Goal: Task Accomplishment & Management: Use online tool/utility

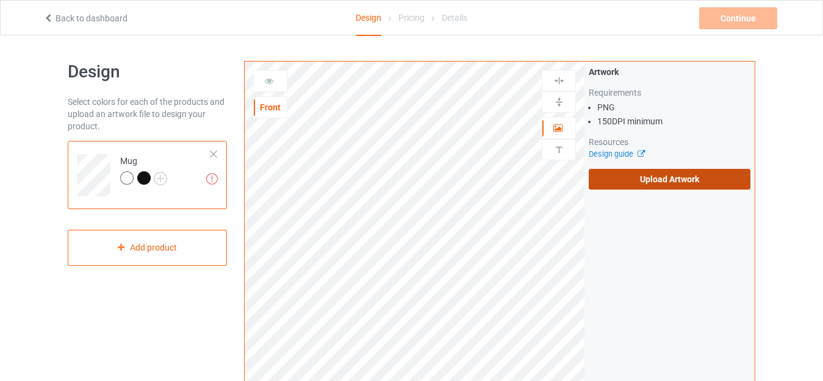
click at [629, 177] on label "Upload Artwork" at bounding box center [669, 179] width 162 height 21
click at [0, 0] on input "Upload Artwork" at bounding box center [0, 0] width 0 height 0
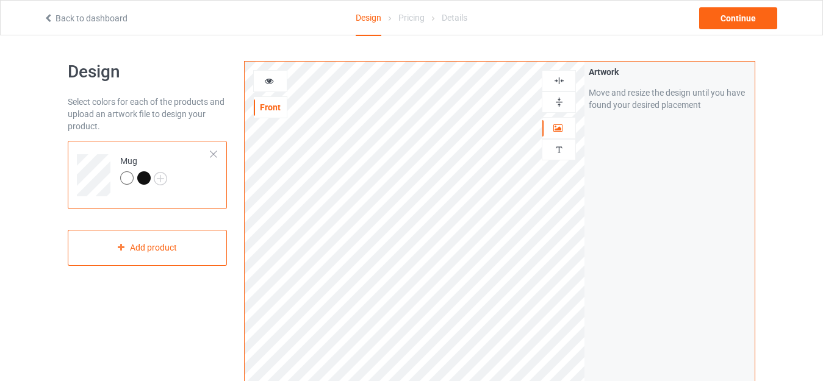
click at [562, 98] on img at bounding box center [559, 102] width 12 height 12
click at [559, 101] on img at bounding box center [559, 102] width 12 height 12
click at [556, 98] on img at bounding box center [559, 102] width 12 height 12
click at [556, 99] on img at bounding box center [559, 102] width 12 height 12
click at [559, 102] on img at bounding box center [559, 102] width 12 height 12
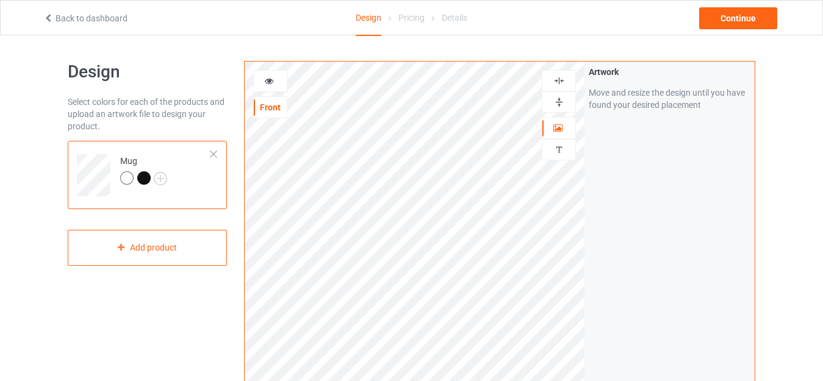
click at [560, 100] on img at bounding box center [559, 102] width 12 height 12
click at [730, 9] on div "Continue" at bounding box center [738, 18] width 78 height 22
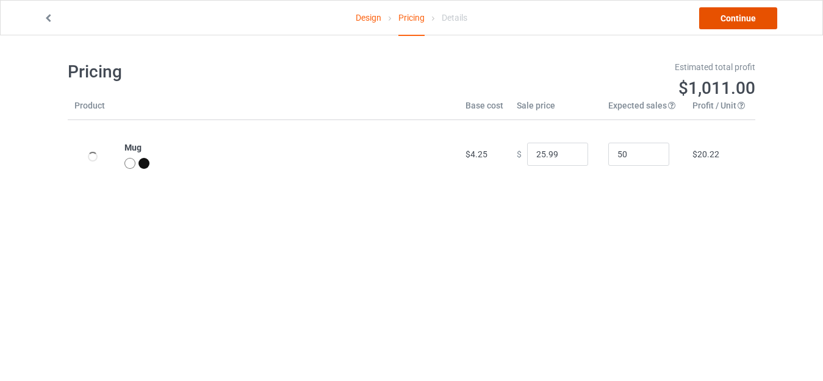
click at [718, 11] on link "Continue" at bounding box center [738, 18] width 78 height 22
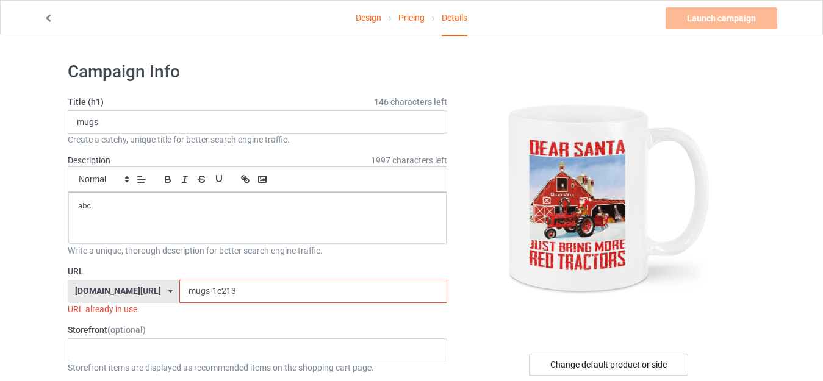
scroll to position [122, 0]
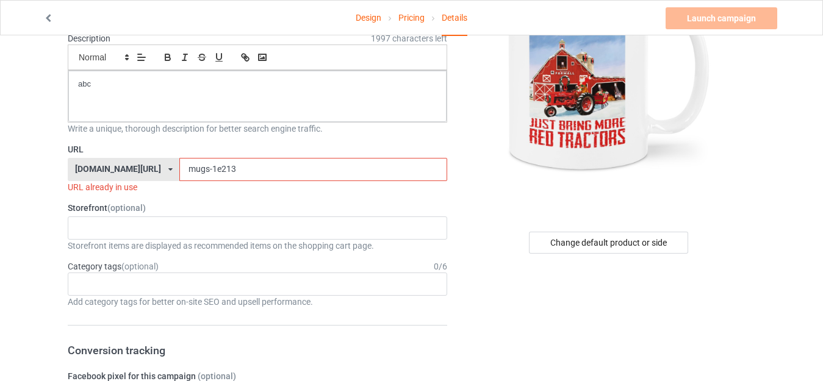
click at [202, 170] on input "mugs-1e213" at bounding box center [312, 169] width 267 height 23
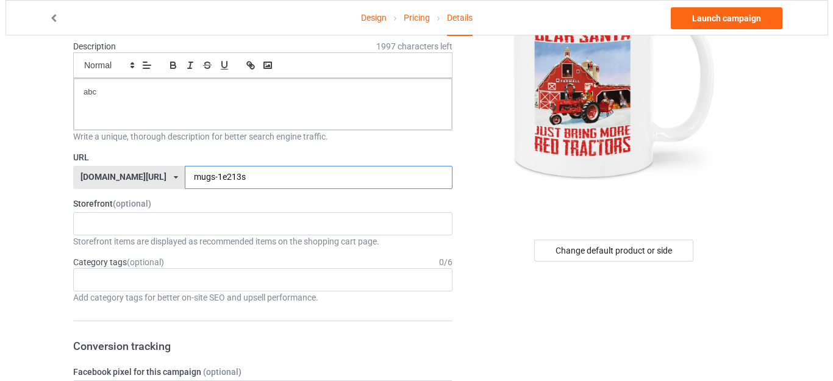
scroll to position [61, 0]
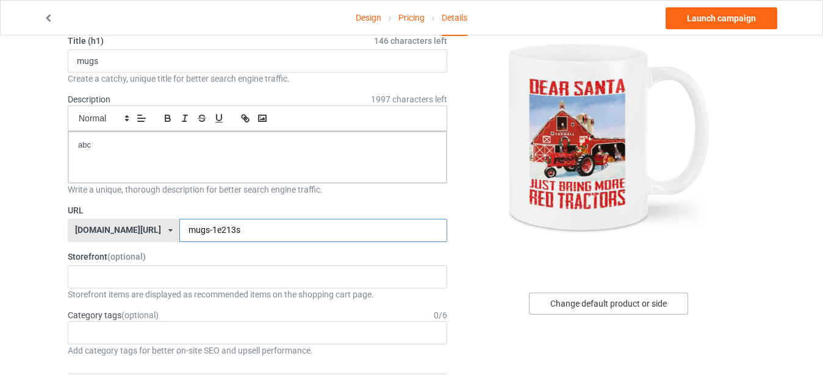
type input "mugs-1e213s"
click at [634, 299] on div "Change default product or side" at bounding box center [608, 304] width 159 height 22
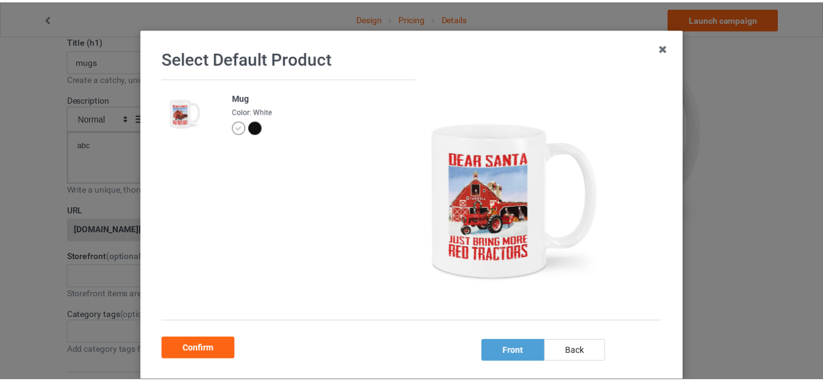
scroll to position [61, 0]
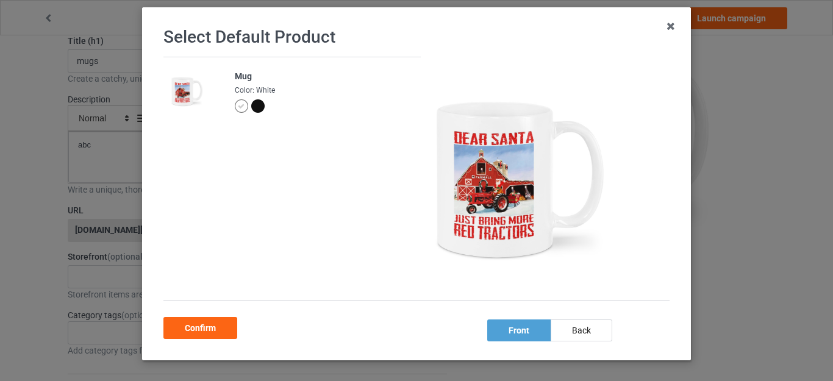
click at [251, 107] on div at bounding box center [257, 105] width 13 height 13
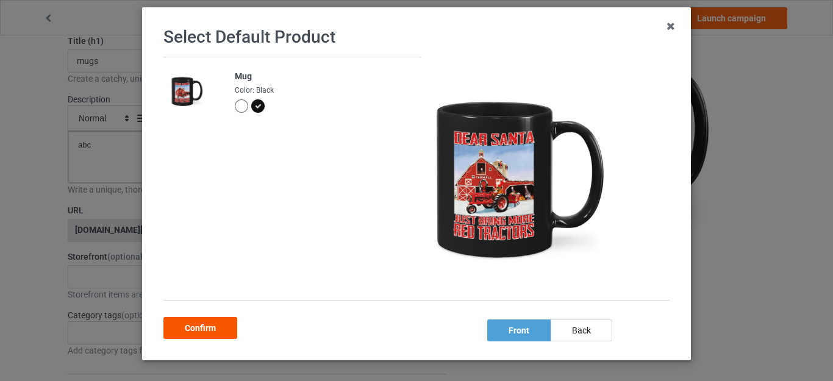
click at [218, 329] on div "Confirm" at bounding box center [200, 328] width 74 height 22
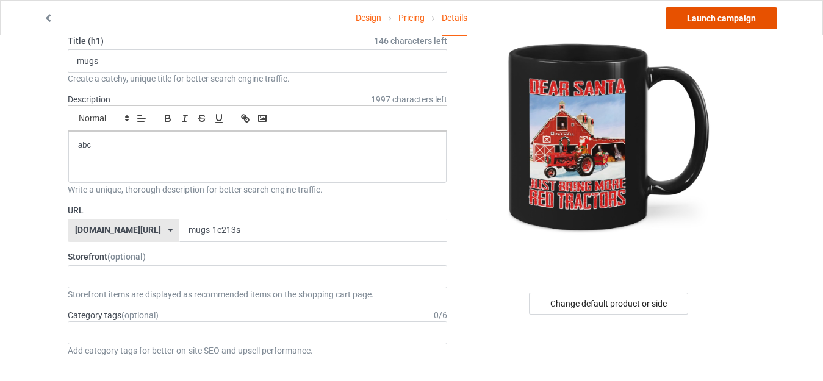
click at [728, 19] on link "Launch campaign" at bounding box center [721, 18] width 112 height 22
